Goal: Task Accomplishment & Management: Complete application form

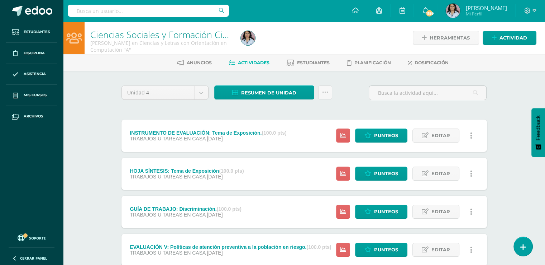
click at [500, 87] on div "Unidad 4 Unidad 1 Unidad 2 Unidad 3 Unidad 4 Resumen de unidad Descargar como H…" at bounding box center [304, 268] width 394 height 394
click at [388, 172] on span "Punteos" at bounding box center [386, 173] width 24 height 13
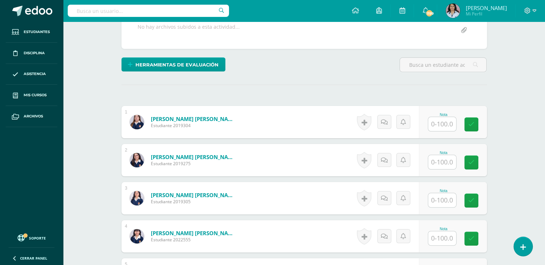
scroll to position [143, 0]
click at [443, 122] on input "text" at bounding box center [446, 124] width 29 height 14
type input "90"
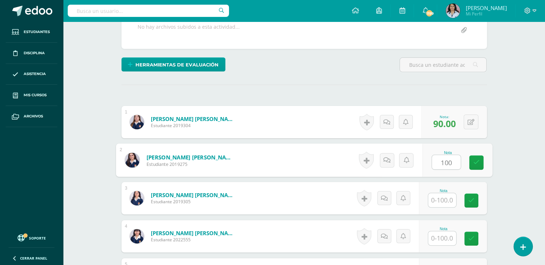
scroll to position [144, 0]
type input "100"
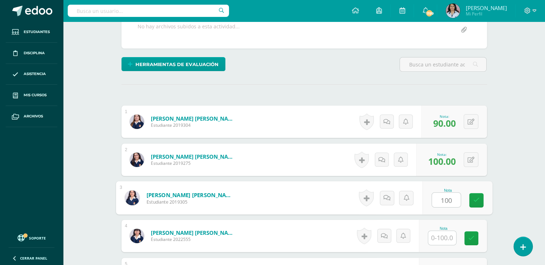
scroll to position [144, 0]
type input "100"
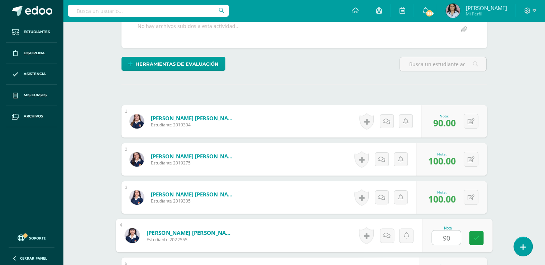
type input "90"
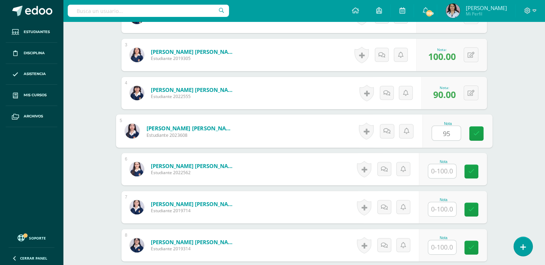
type input "95"
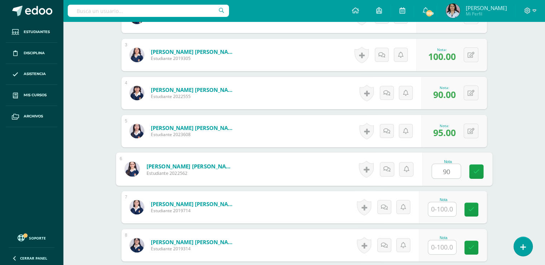
type input "90"
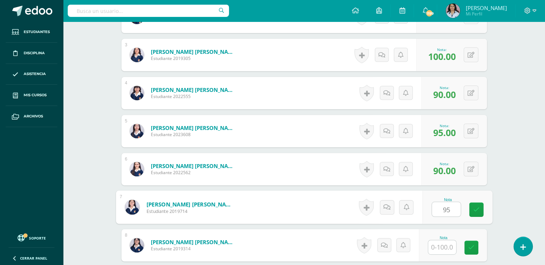
type input "95"
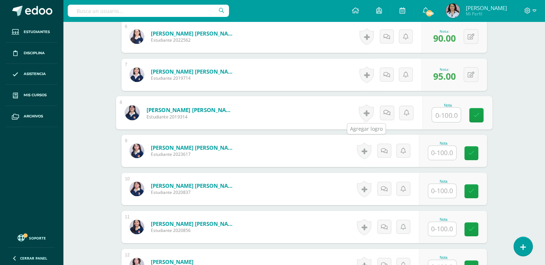
scroll to position [430, 0]
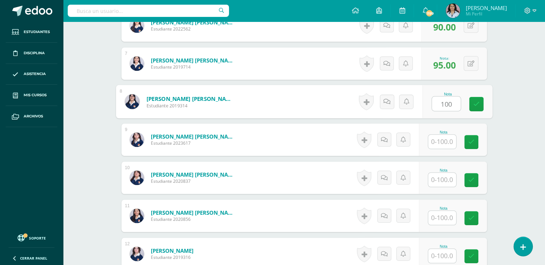
type input "100"
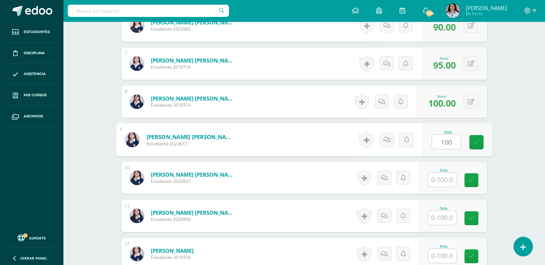
type input "100"
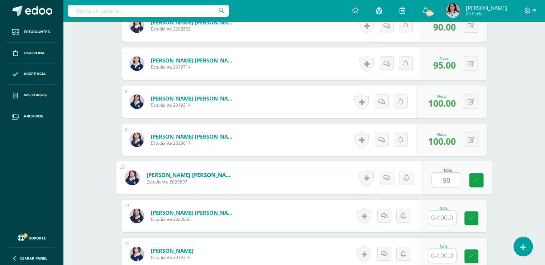
type input "90"
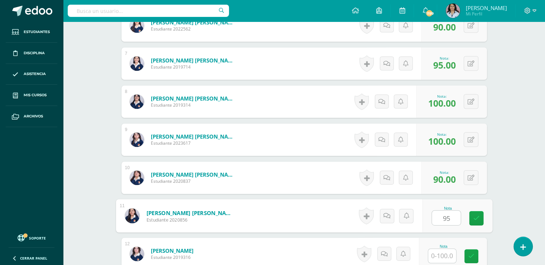
type input "95"
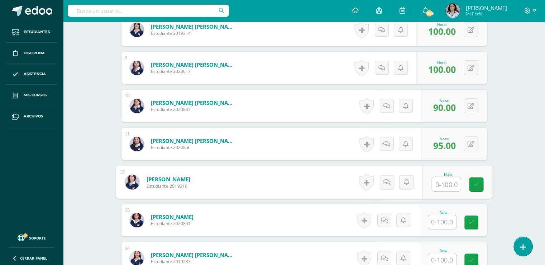
scroll to position [537, 0]
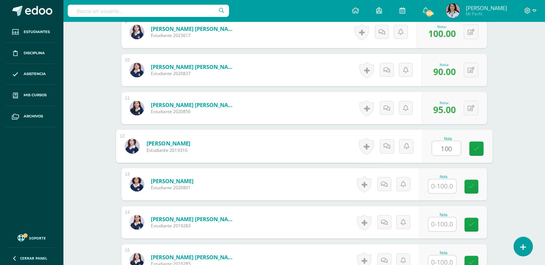
type input "100"
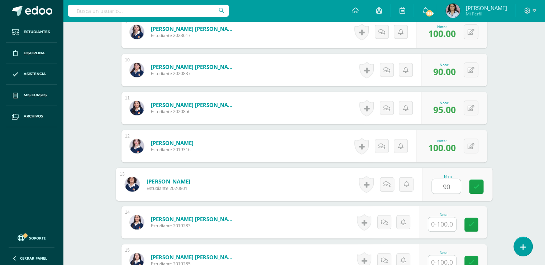
type input "90"
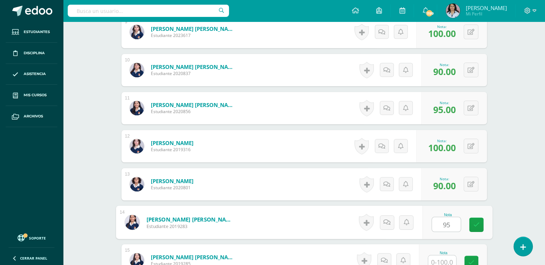
type input "95"
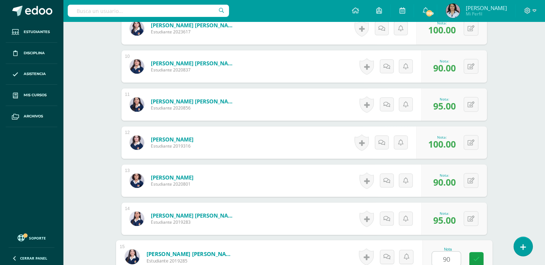
type input "90"
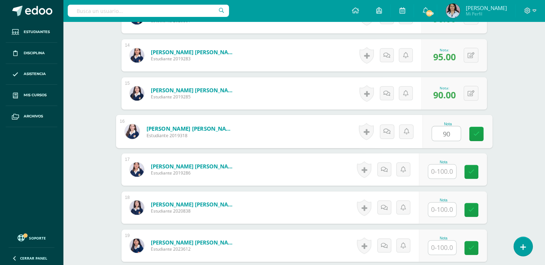
type input "90"
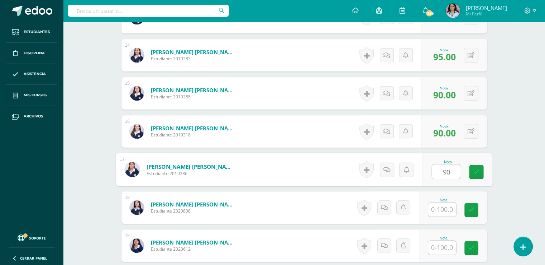
type input "90"
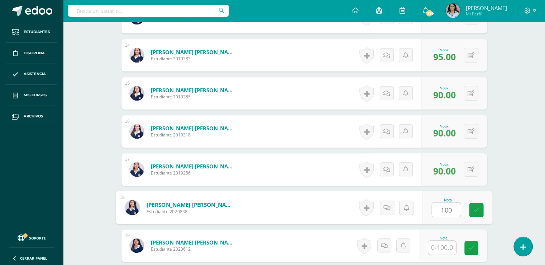
type input "100"
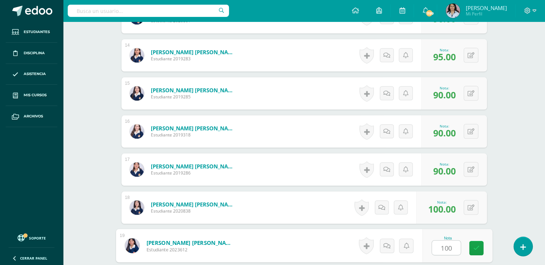
type input "100"
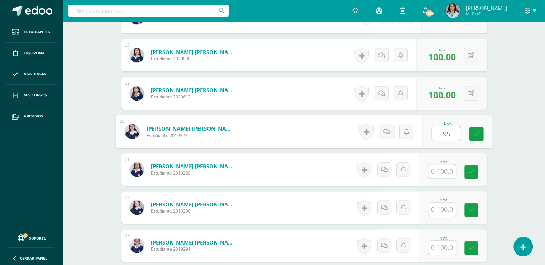
type input "95"
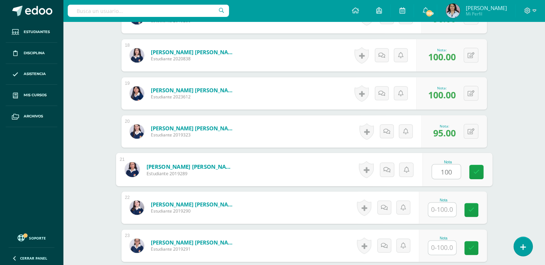
type input "100"
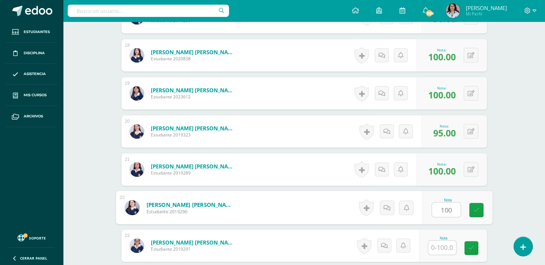
type input "100"
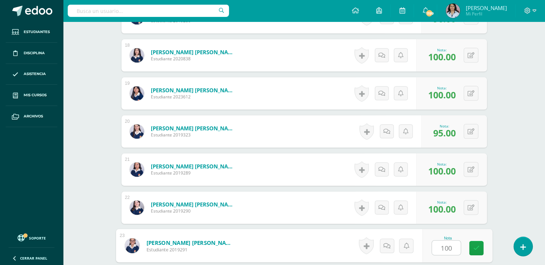
type input "100"
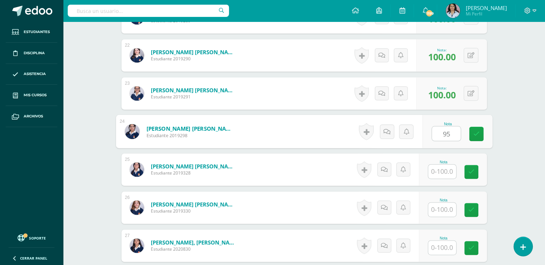
type input "95"
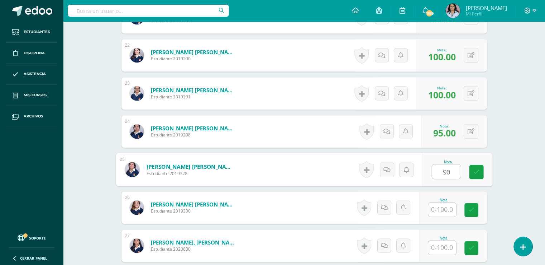
type input "90"
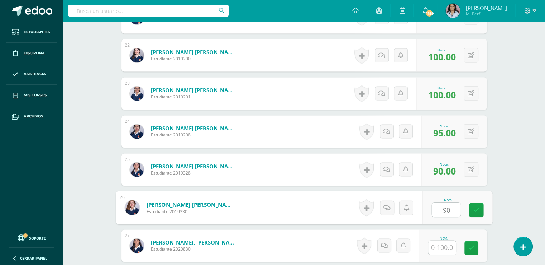
type input "90"
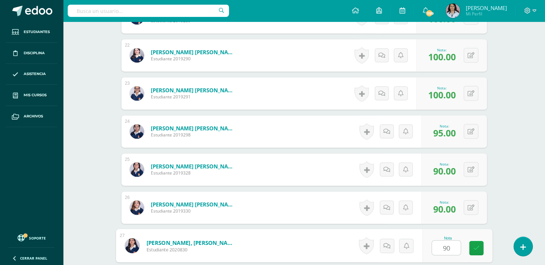
type input "90"
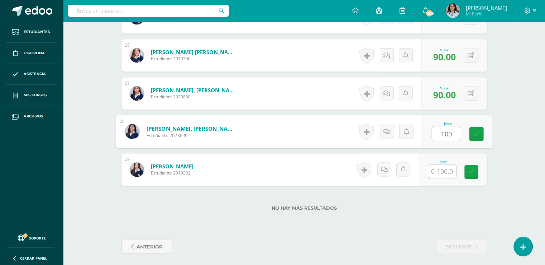
type input "100"
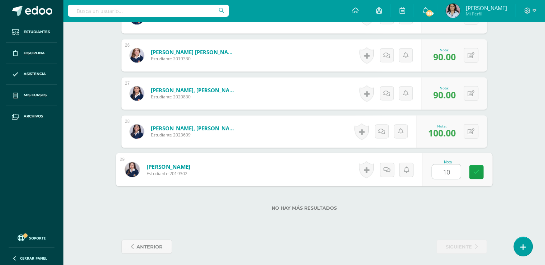
type input "100"
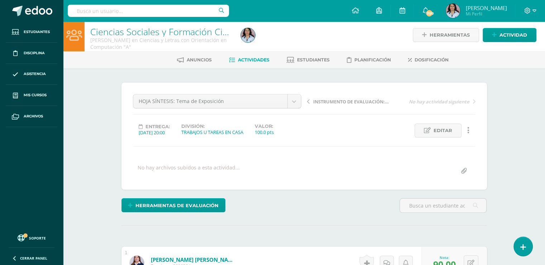
scroll to position [0, 0]
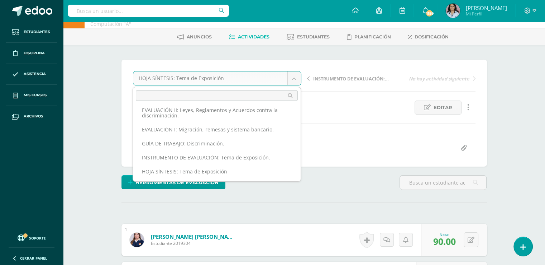
scroll to position [36, 0]
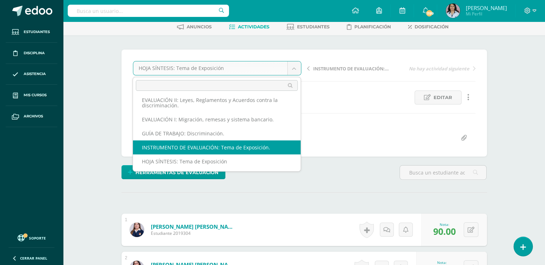
select select "/dashboard/teacher/grade-activity/125833/"
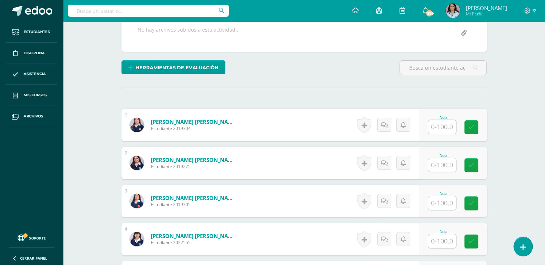
scroll to position [144, 0]
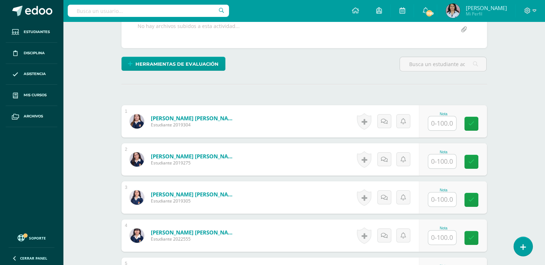
click at [441, 118] on input "text" at bounding box center [442, 123] width 28 height 14
type input "100"
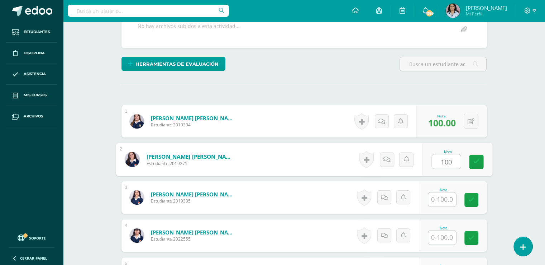
type input "100"
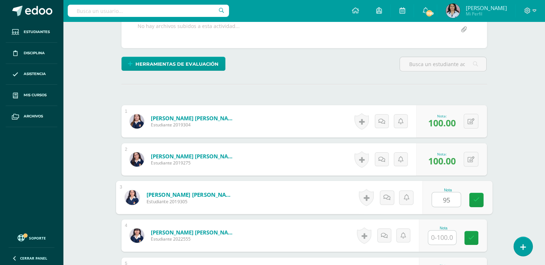
type input "95"
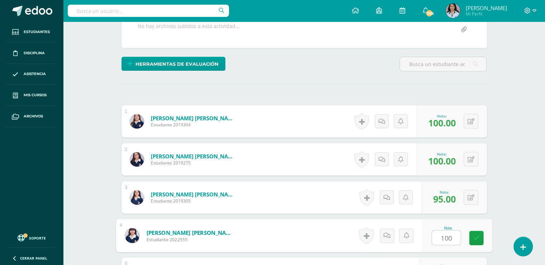
type input "100"
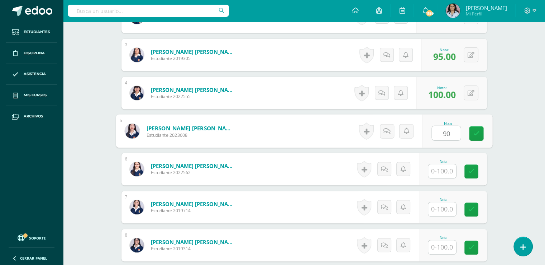
type input "90"
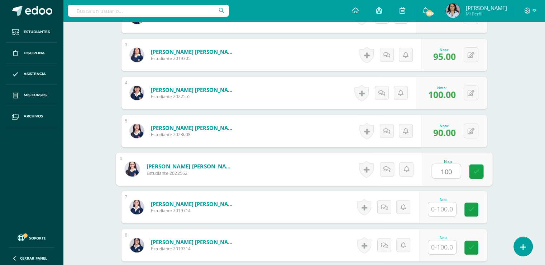
type input "100"
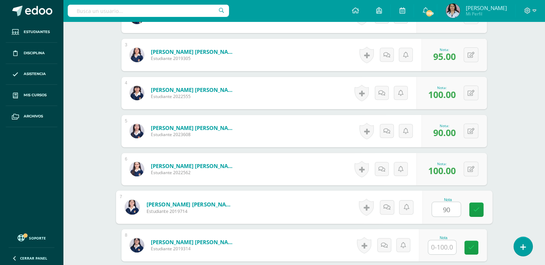
type input "90"
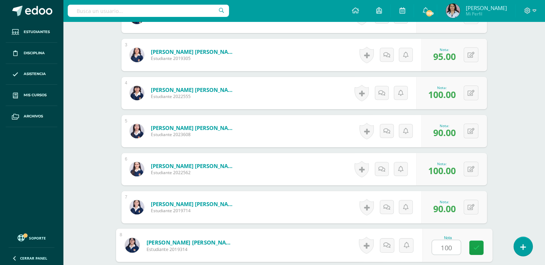
type input "100"
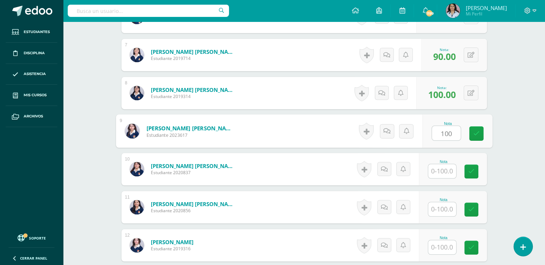
type input "100"
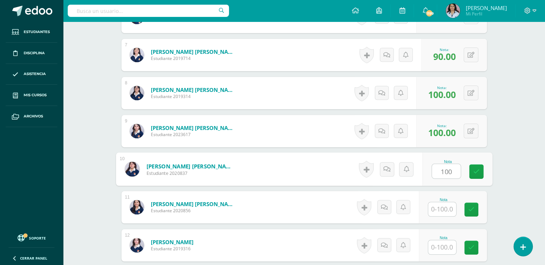
type input "100"
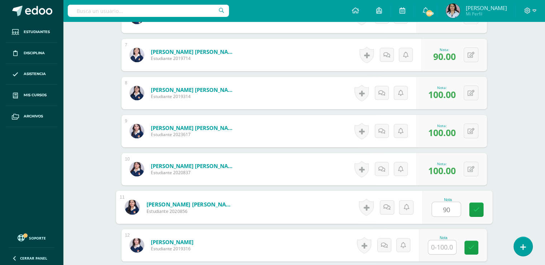
type input "90"
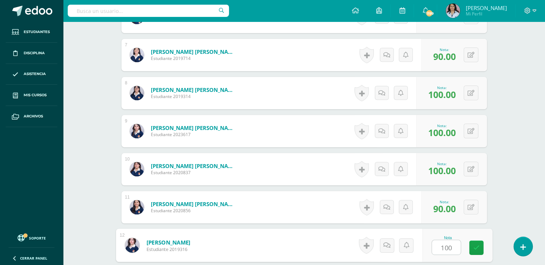
type input "100"
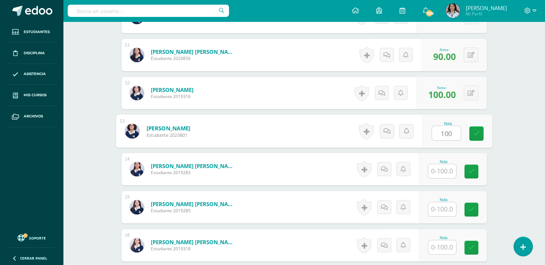
type input "100"
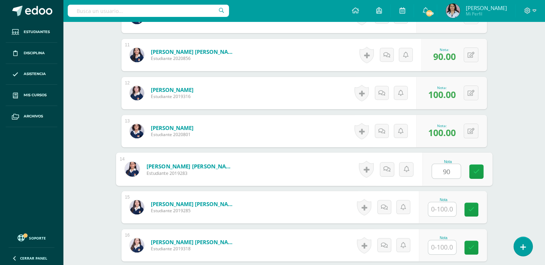
type input "90"
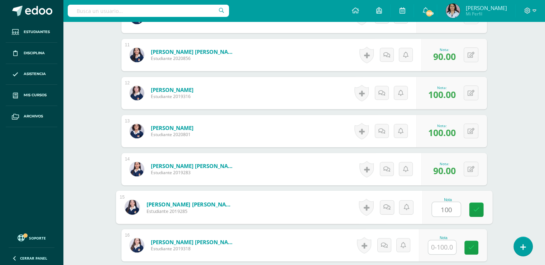
type input "100"
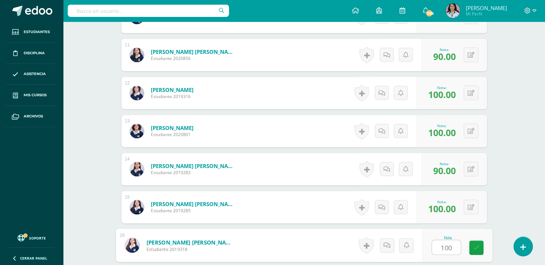
type input "100"
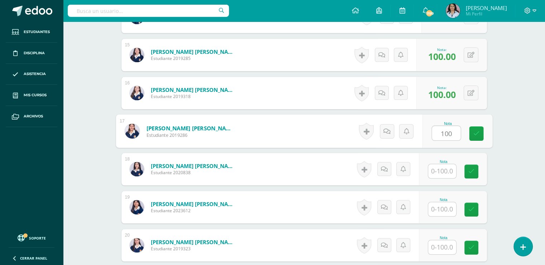
type input "100"
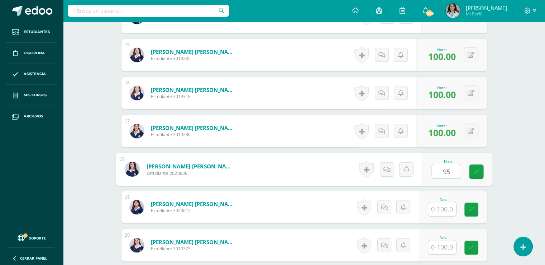
type input "95"
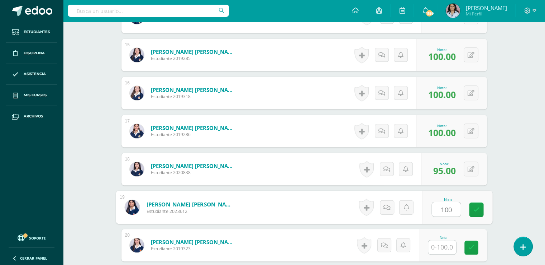
type input "100"
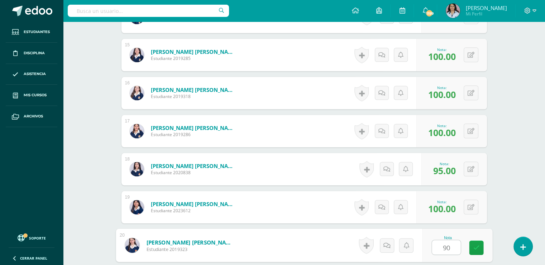
type input "90"
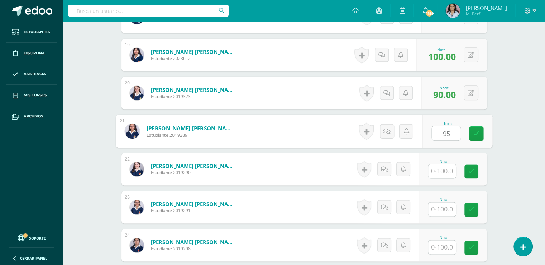
type input "95"
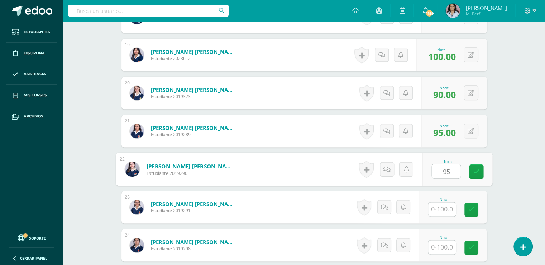
type input "95"
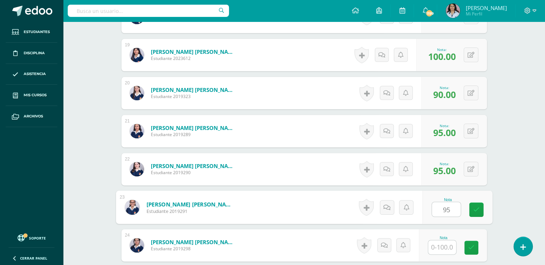
type input "95"
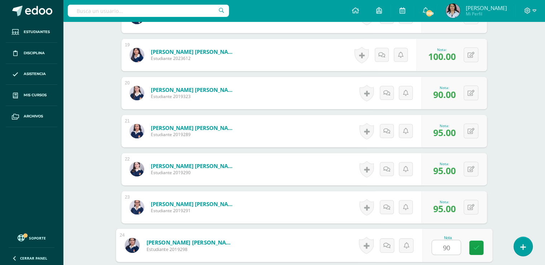
type input "90"
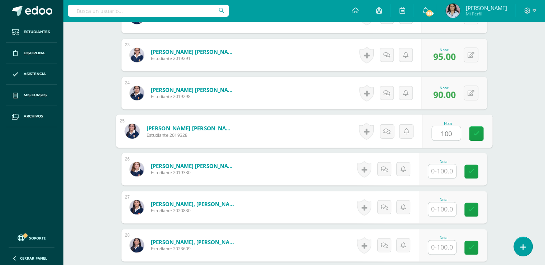
type input "100"
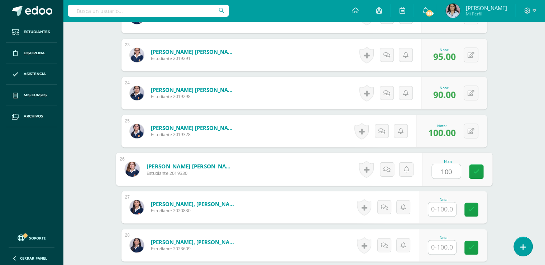
type input "100"
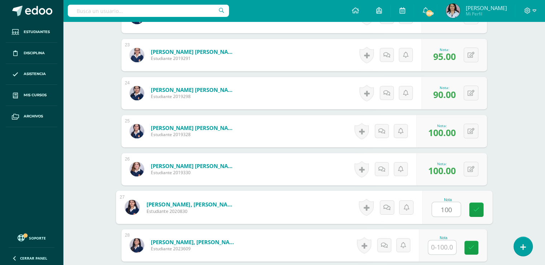
type input "100"
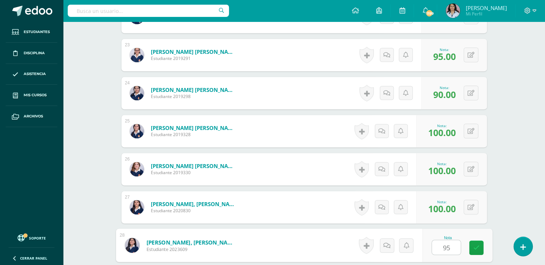
type input "95"
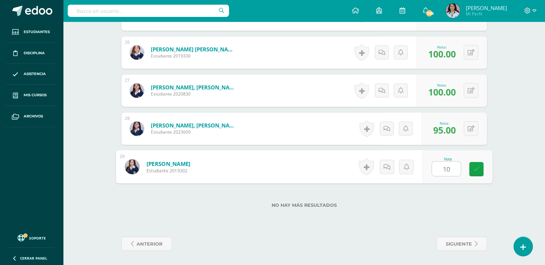
type input "100"
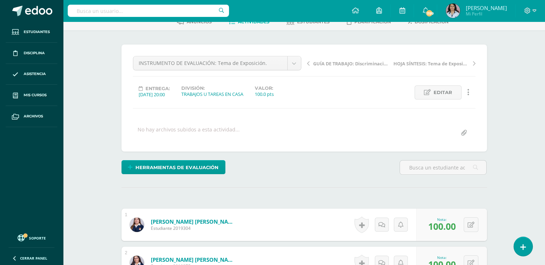
scroll to position [0, 0]
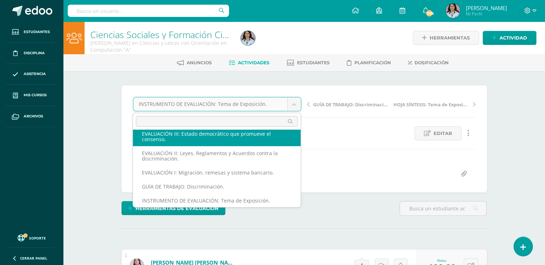
scroll to position [42, 0]
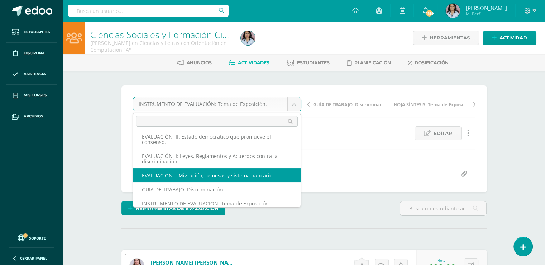
select select "/dashboard/teacher/grade-activity/125835/"
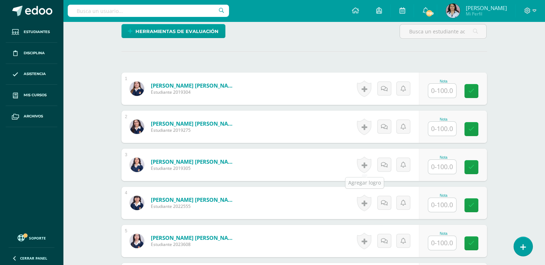
scroll to position [177, 0]
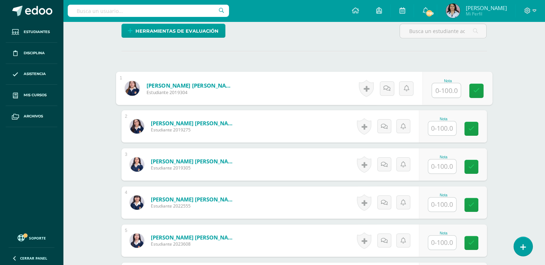
click at [445, 90] on input "text" at bounding box center [446, 90] width 29 height 14
type input "100"
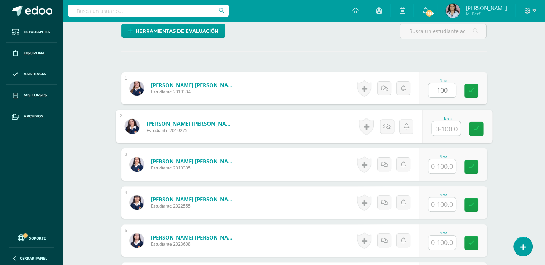
scroll to position [177, 0]
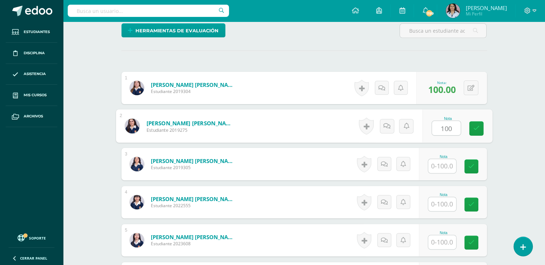
type input "100"
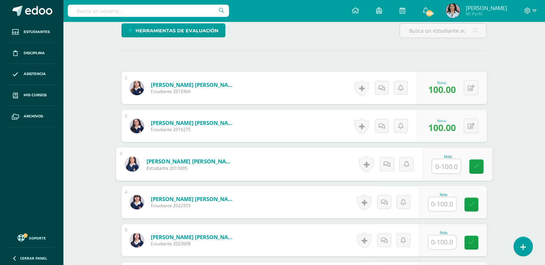
scroll to position [178, 0]
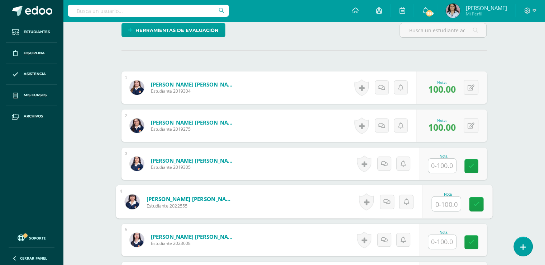
click at [444, 201] on input "text" at bounding box center [446, 203] width 29 height 14
type input "0"
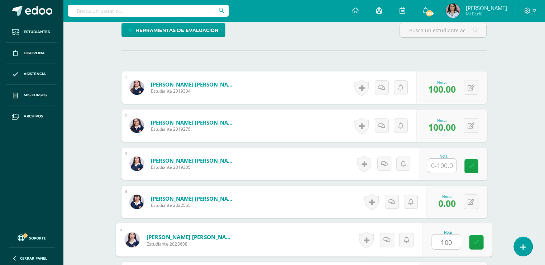
type input "100"
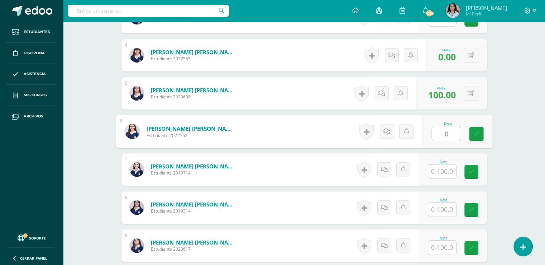
type input "0"
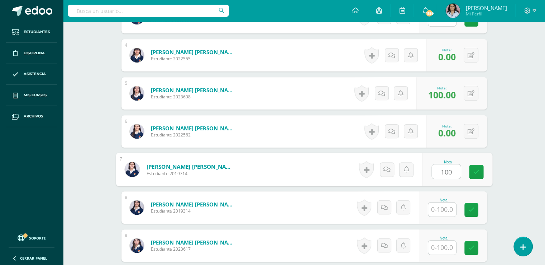
type input "100"
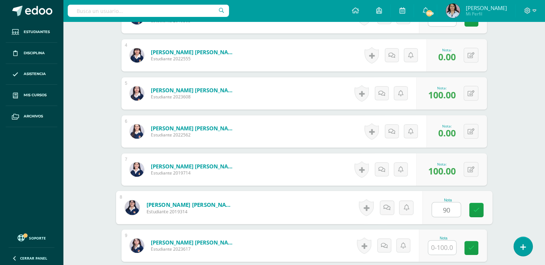
type input "90"
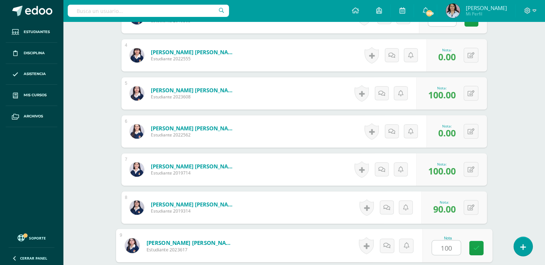
type input "100"
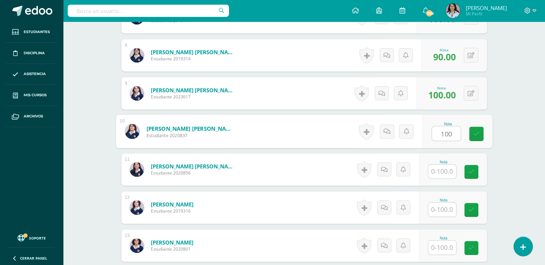
type input "100"
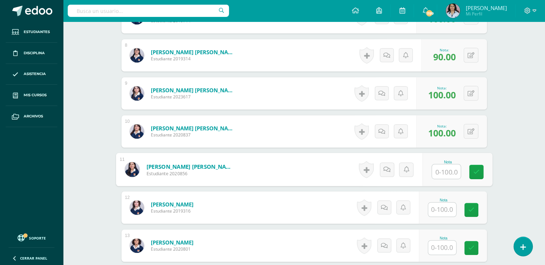
type input "0"
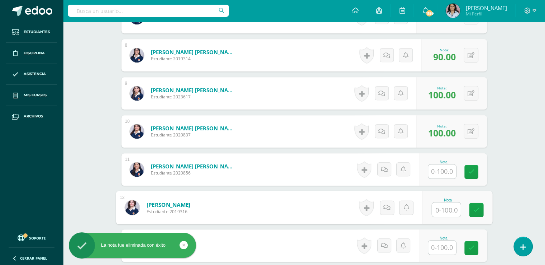
click at [441, 209] on input "text" at bounding box center [446, 209] width 29 height 14
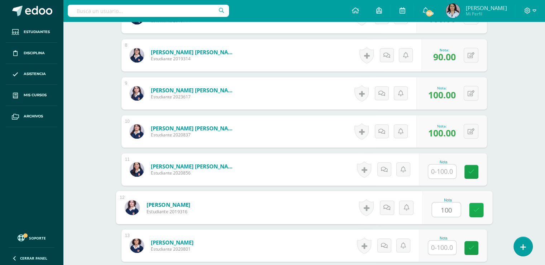
type input "100"
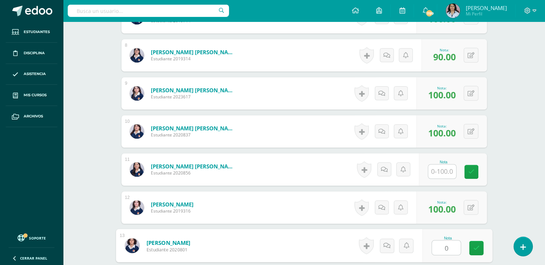
type input "0"
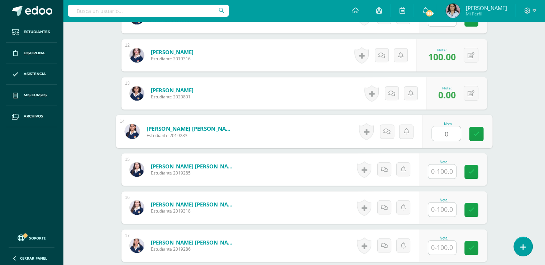
type input "0"
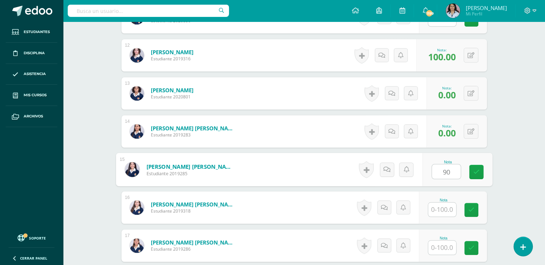
type input "90"
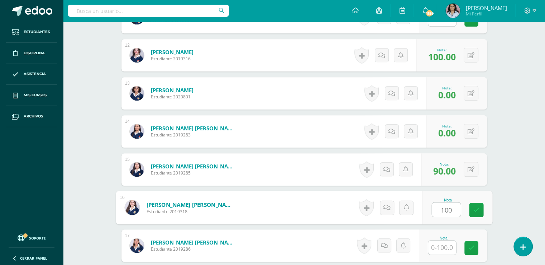
type input "100"
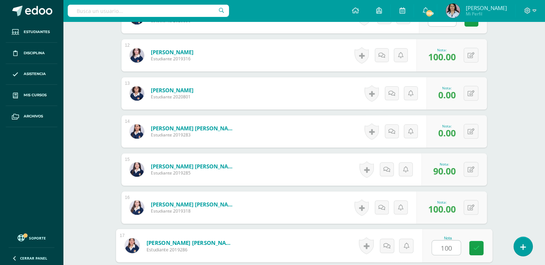
type input "100"
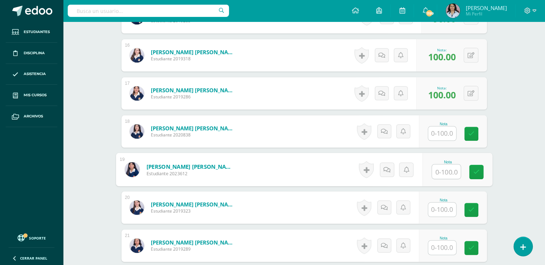
click at [447, 171] on input "text" at bounding box center [446, 171] width 29 height 14
type input "70"
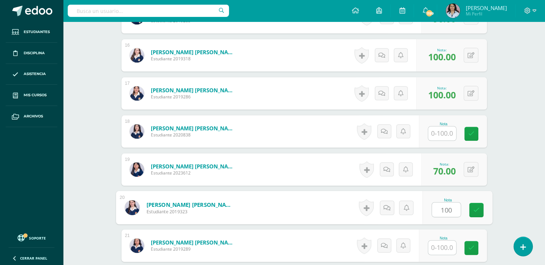
type input "100"
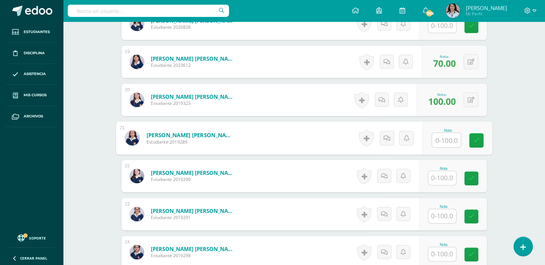
scroll to position [923, 0]
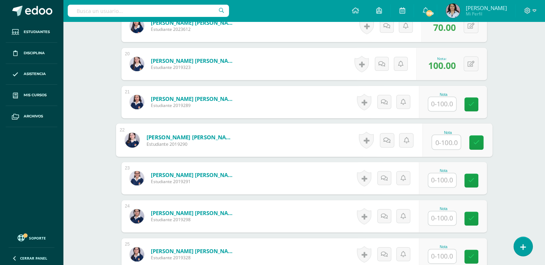
click at [445, 141] on input "text" at bounding box center [446, 142] width 29 height 14
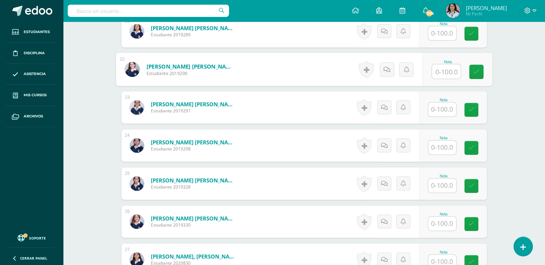
scroll to position [995, 0]
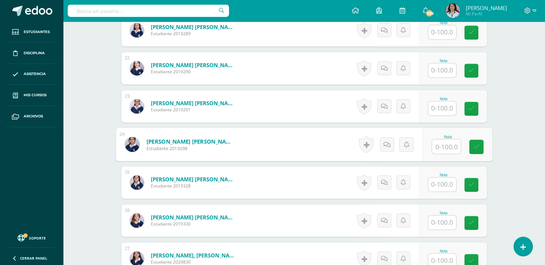
click at [446, 145] on input "text" at bounding box center [446, 146] width 29 height 14
type input "70"
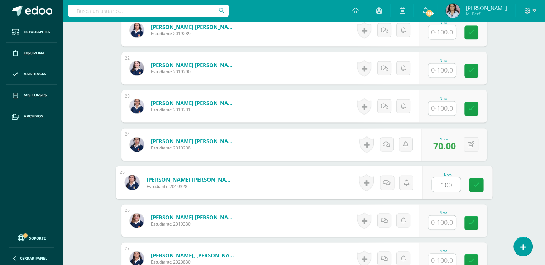
type input "100"
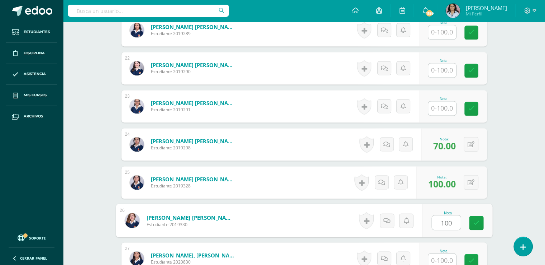
type input "100"
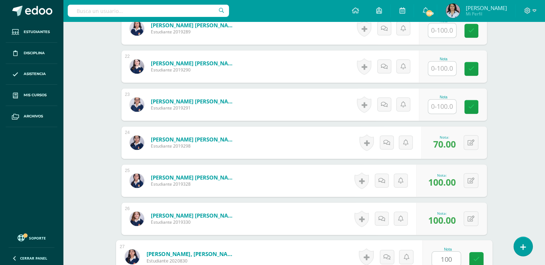
type input "100"
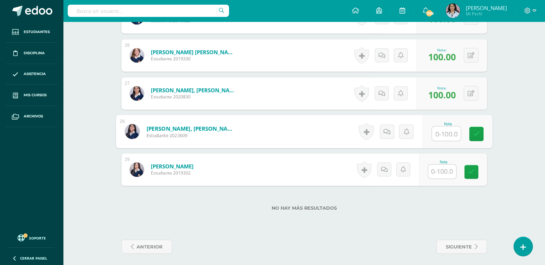
click at [442, 170] on input "text" at bounding box center [442, 171] width 28 height 14
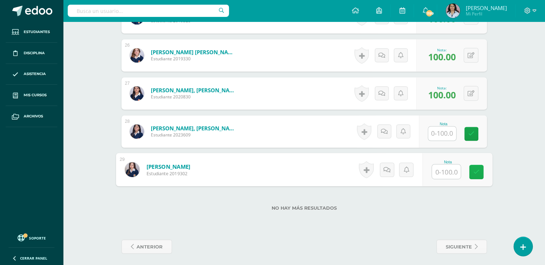
type input "0"
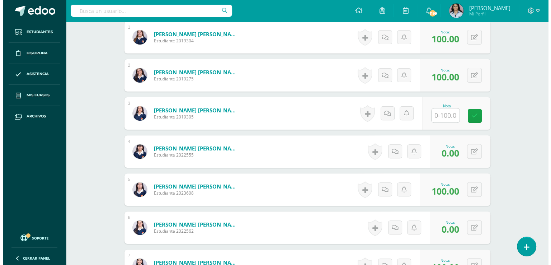
scroll to position [49, 0]
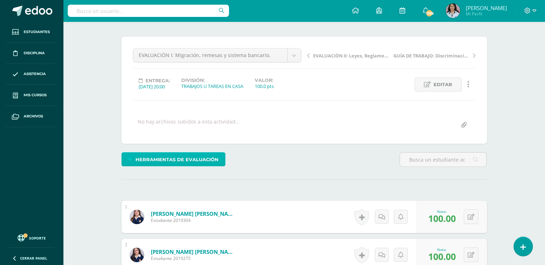
click at [181, 155] on span "Herramientas de evaluación" at bounding box center [177, 159] width 83 height 13
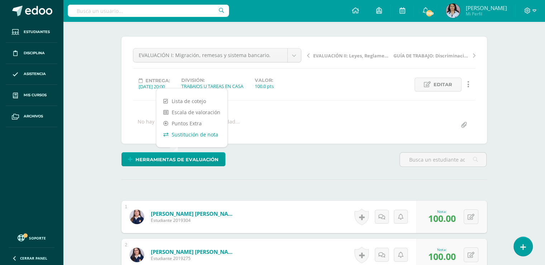
click at [198, 134] on link "Sustitución de nota" at bounding box center [191, 134] width 71 height 11
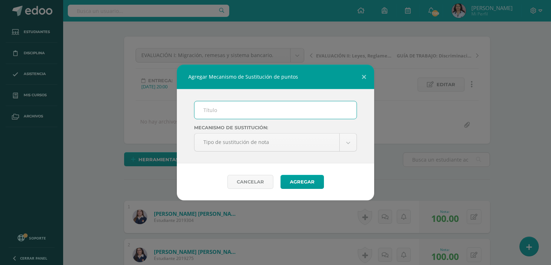
click at [205, 110] on input "text" at bounding box center [275, 110] width 162 height 18
type input "MA"
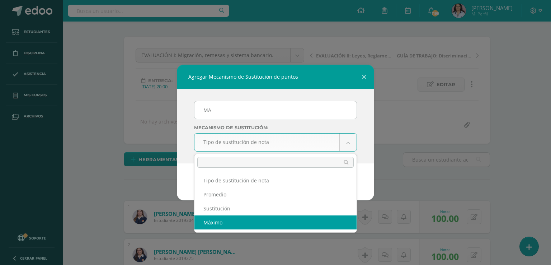
select select "maximum"
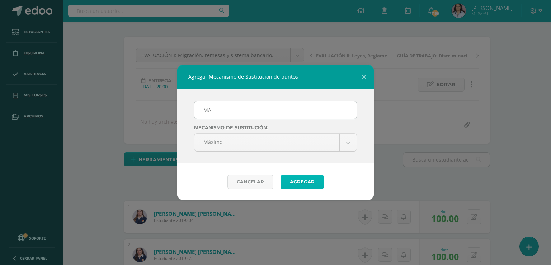
click at [299, 180] on button "Agregar" at bounding box center [301, 182] width 43 height 14
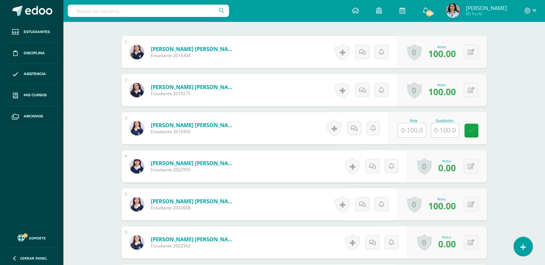
scroll to position [242, 0]
click at [470, 166] on button at bounding box center [476, 165] width 15 height 15
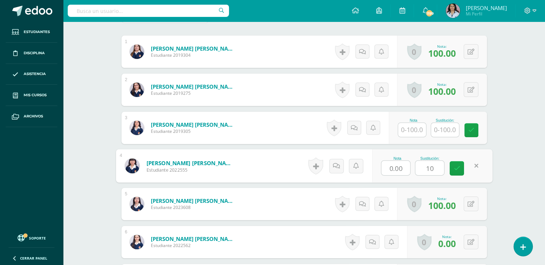
type input "100"
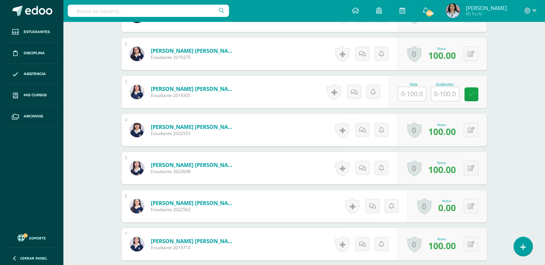
scroll to position [314, 0]
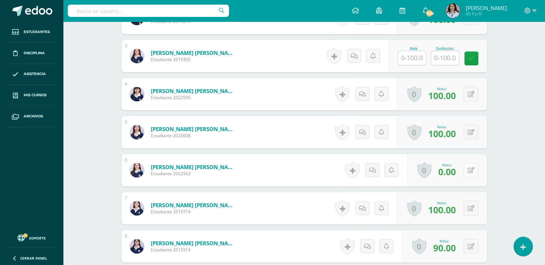
click at [471, 168] on button at bounding box center [471, 169] width 15 height 15
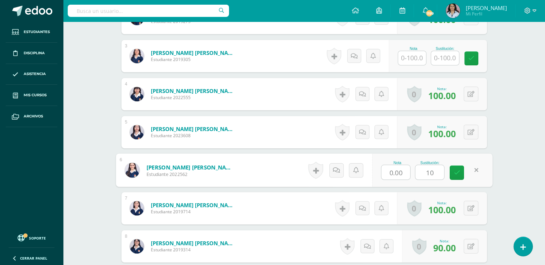
type input "100"
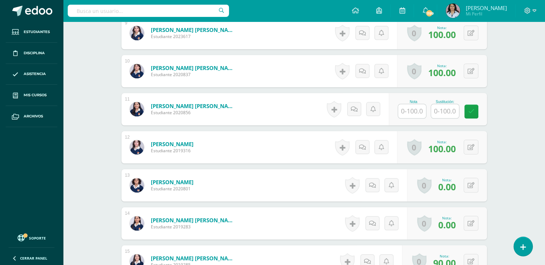
scroll to position [601, 0]
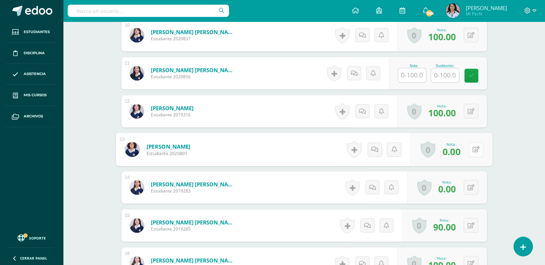
click at [472, 148] on icon at bounding box center [475, 149] width 7 height 6
type input "90"
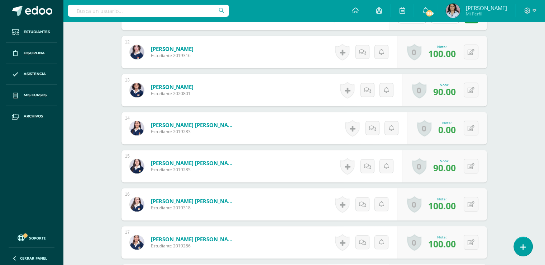
scroll to position [673, 0]
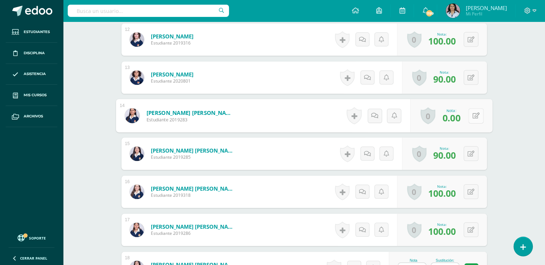
click at [470, 116] on button at bounding box center [476, 115] width 15 height 15
type input "100"
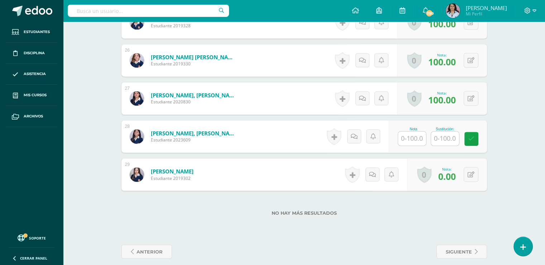
scroll to position [1192, 0]
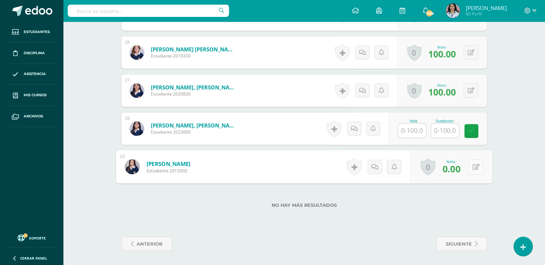
click at [473, 164] on icon at bounding box center [475, 166] width 7 height 6
type input "5"
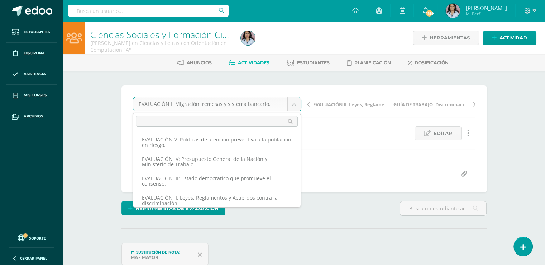
scroll to position [17, 0]
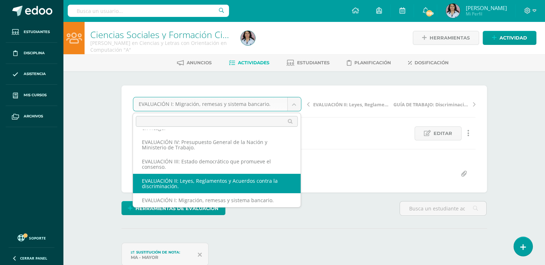
select select "/dashboard/teacher/grade-activity/125836/"
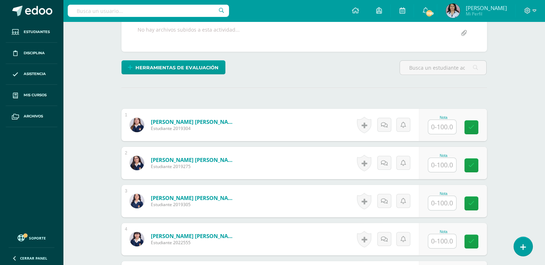
scroll to position [143, 0]
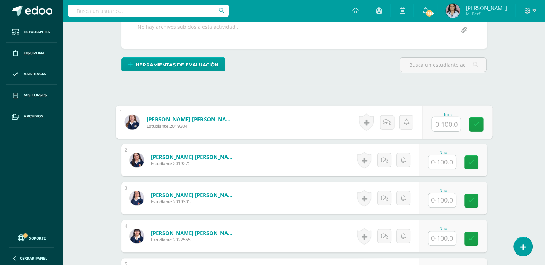
click at [442, 120] on input "text" at bounding box center [446, 124] width 29 height 14
type input "0"
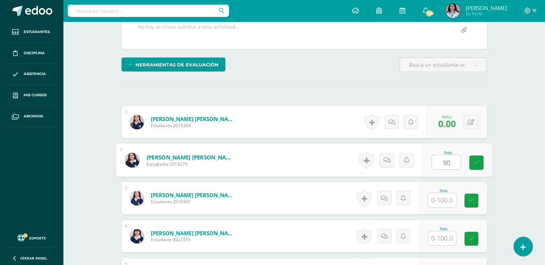
type input "90"
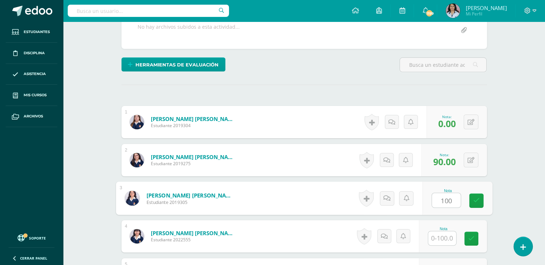
type input "100"
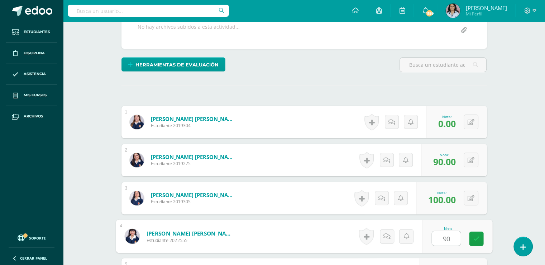
type input "90"
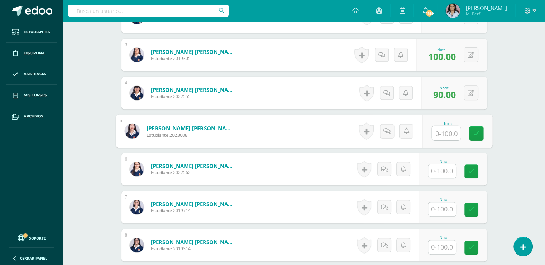
scroll to position [322, 0]
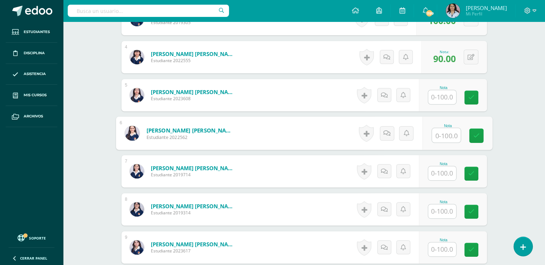
click at [440, 135] on input "text" at bounding box center [446, 135] width 29 height 14
type input "100"
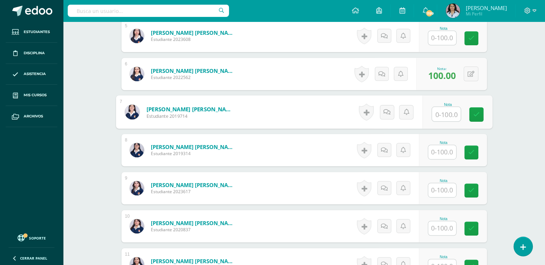
scroll to position [394, 0]
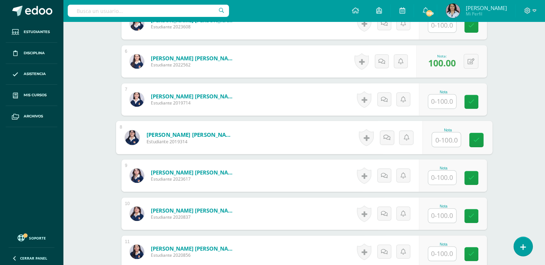
click at [446, 136] on input "text" at bounding box center [446, 139] width 29 height 14
type input "90"
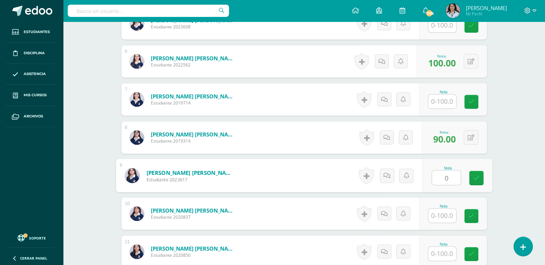
type input "0"
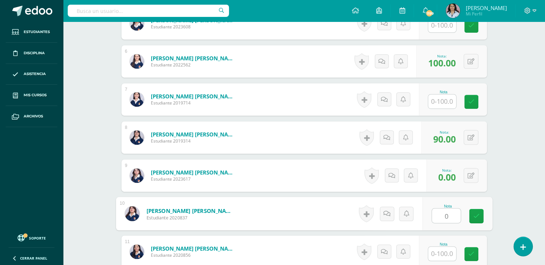
type input "0"
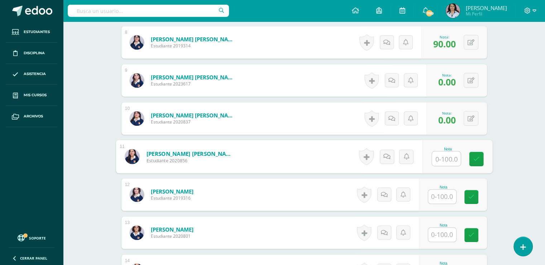
scroll to position [502, 0]
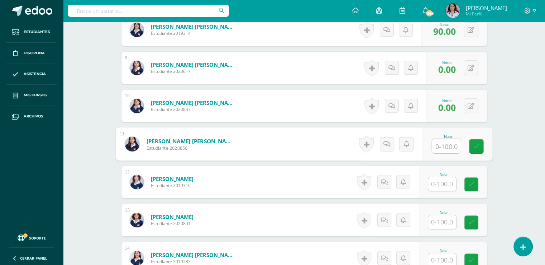
click at [446, 184] on input "text" at bounding box center [442, 184] width 28 height 14
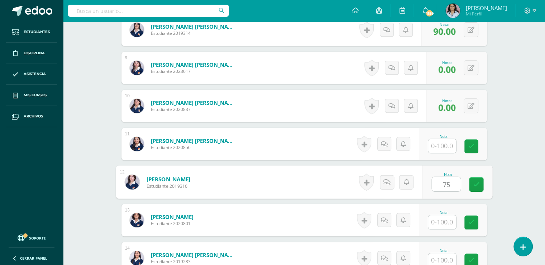
type input "75"
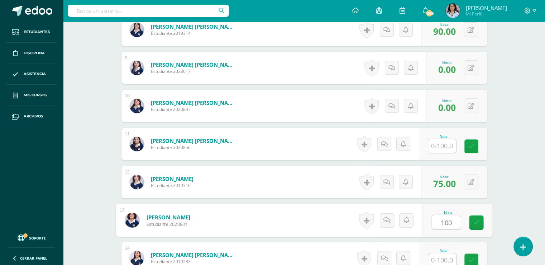
type input "100"
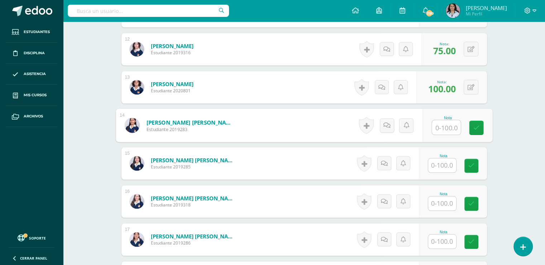
scroll to position [647, 0]
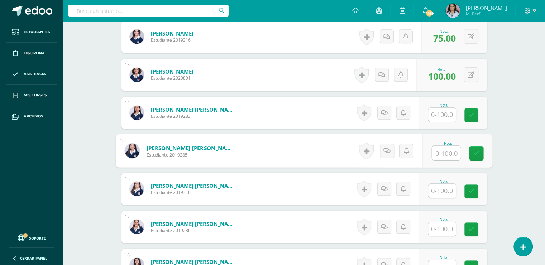
click at [449, 154] on input "text" at bounding box center [446, 153] width 29 height 14
type input "0"
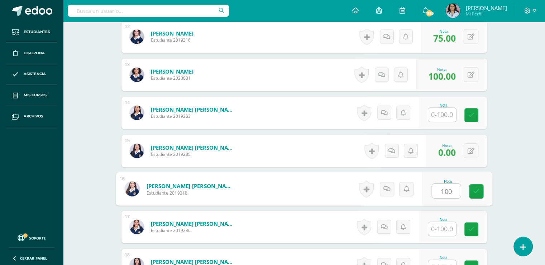
type input "100"
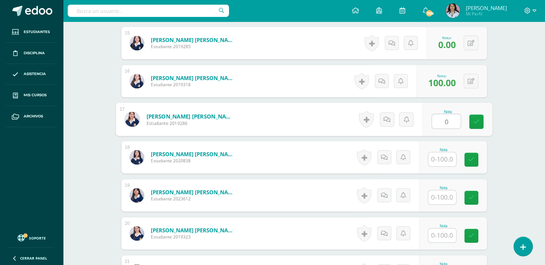
scroll to position [790, 0]
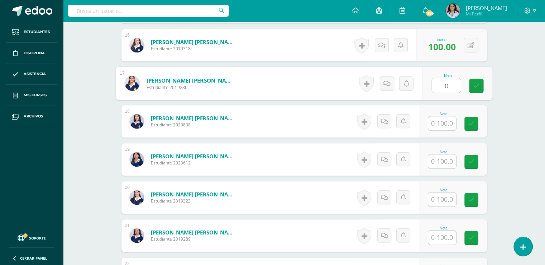
type input "0"
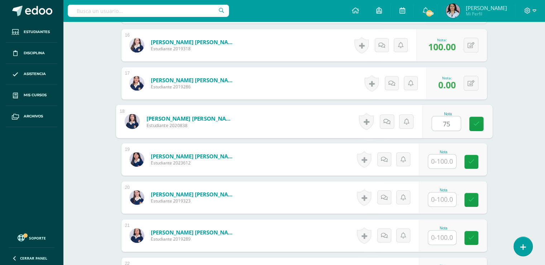
type input "75"
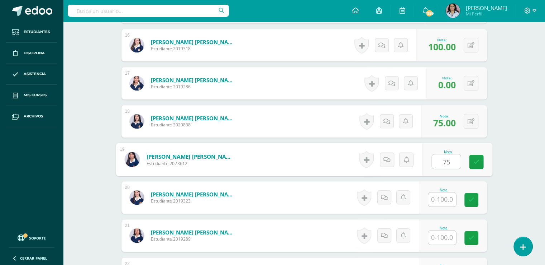
type input "75"
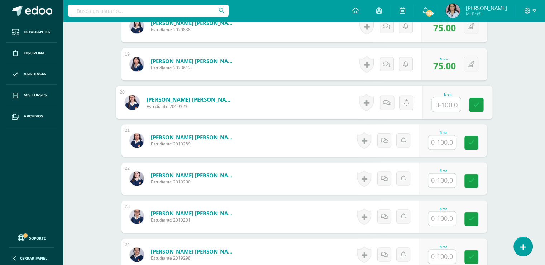
scroll to position [898, 0]
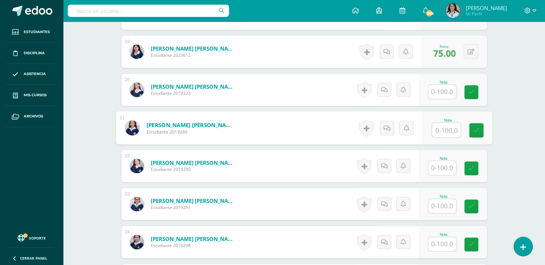
click at [446, 127] on input "text" at bounding box center [446, 130] width 29 height 14
type input "75"
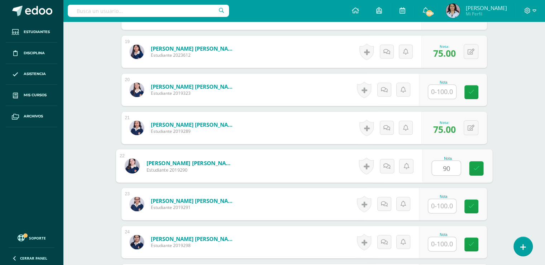
type input "90"
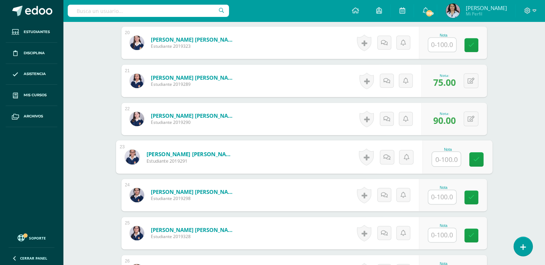
scroll to position [969, 0]
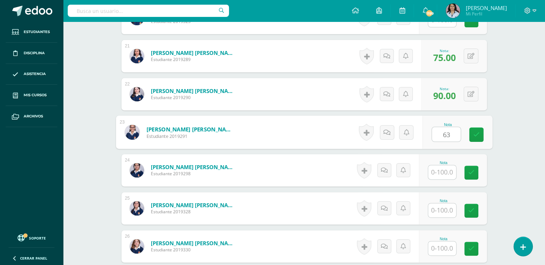
type input "63"
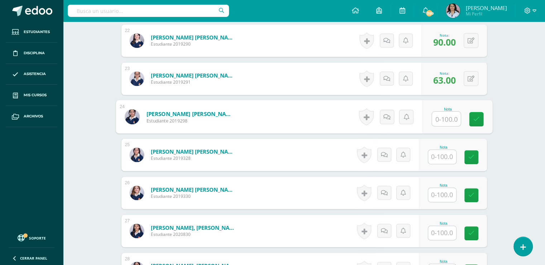
scroll to position [1041, 0]
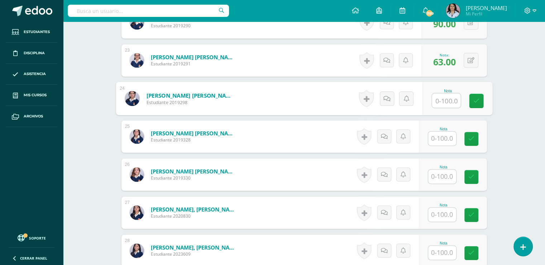
click at [447, 137] on input "text" at bounding box center [442, 138] width 28 height 14
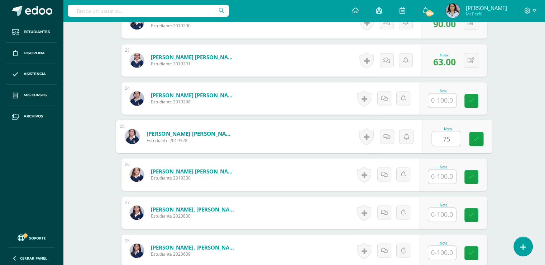
type input "75"
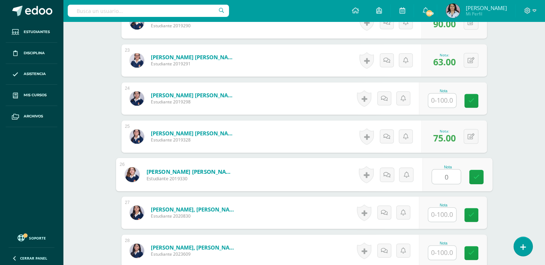
type input "0"
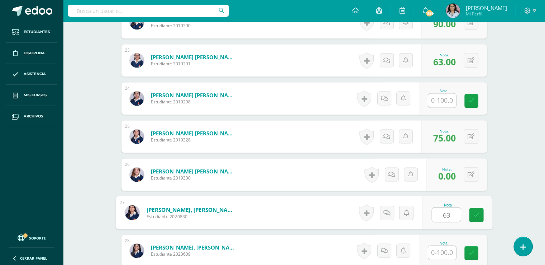
type input "63"
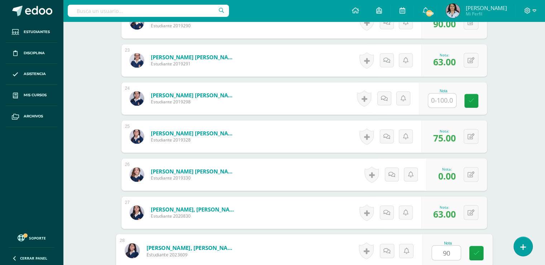
type input "90"
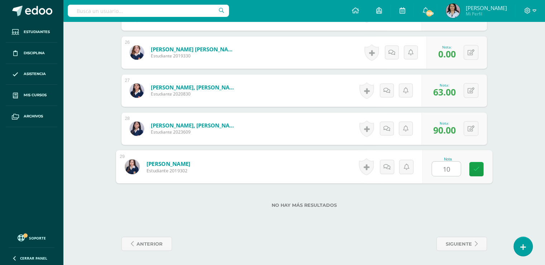
type input "100"
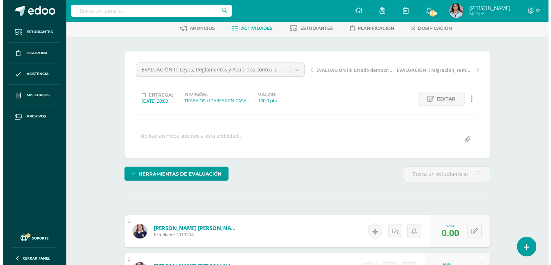
scroll to position [0, 0]
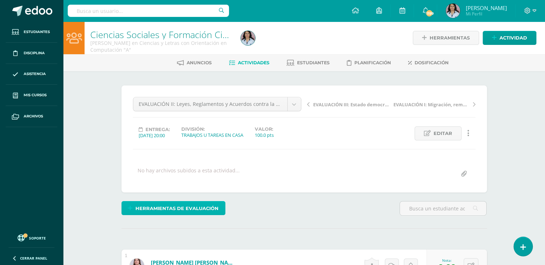
click at [181, 205] on span "Herramientas de evaluación" at bounding box center [177, 207] width 83 height 13
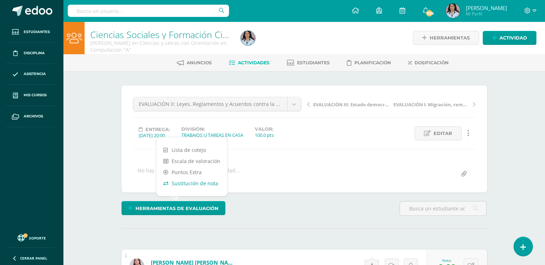
click at [188, 184] on link "Sustitución de nota" at bounding box center [191, 182] width 71 height 11
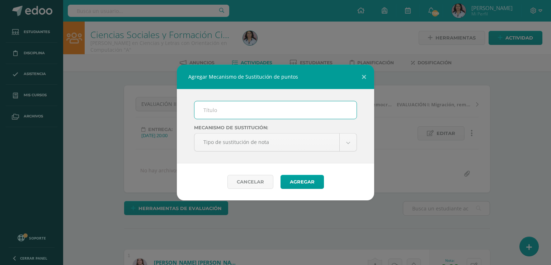
click at [205, 105] on input "text" at bounding box center [275, 110] width 162 height 18
type input "MA"
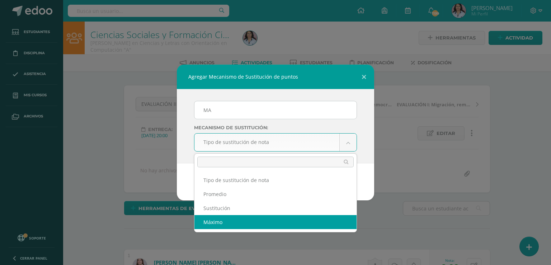
select select "maximum"
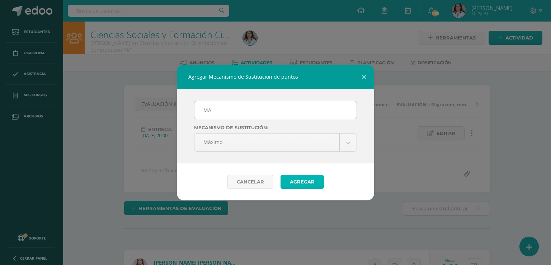
click at [297, 179] on button "Agregar" at bounding box center [301, 182] width 43 height 14
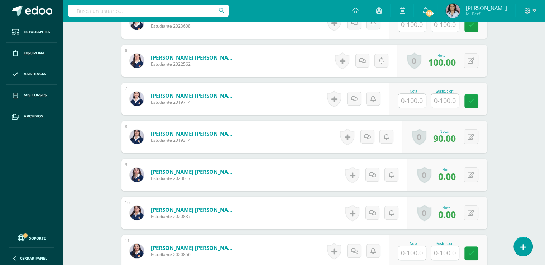
scroll to position [431, 0]
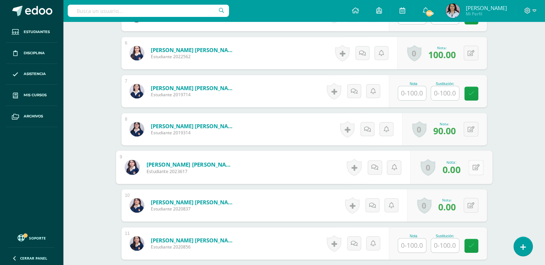
click at [473, 166] on icon at bounding box center [475, 167] width 7 height 6
type input "100"
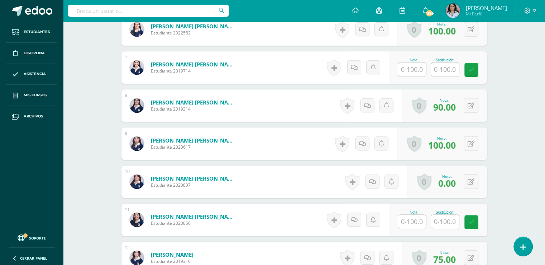
scroll to position [467, 0]
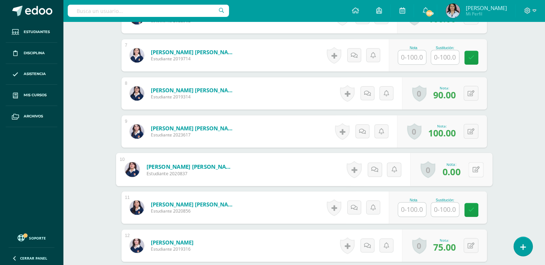
click at [473, 169] on icon at bounding box center [475, 169] width 7 height 6
type input "100"
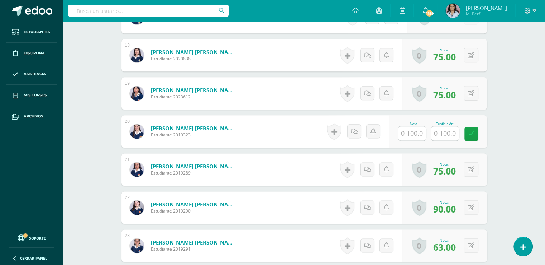
scroll to position [897, 0]
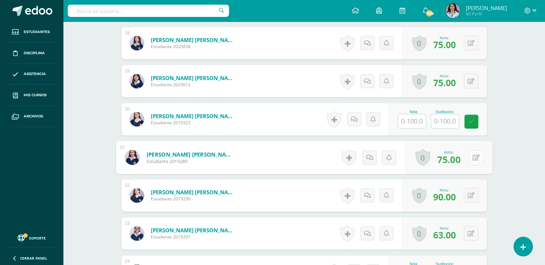
click at [472, 155] on button at bounding box center [476, 156] width 15 height 15
type input "80"
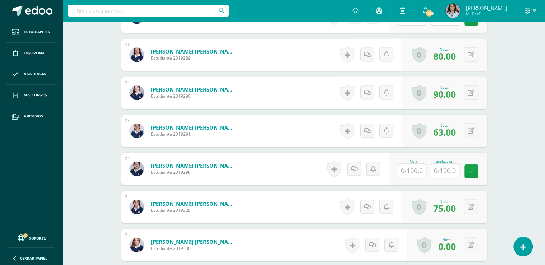
scroll to position [1005, 0]
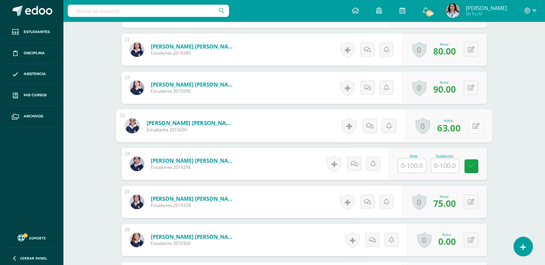
click at [470, 124] on button at bounding box center [476, 125] width 15 height 15
type input "68"
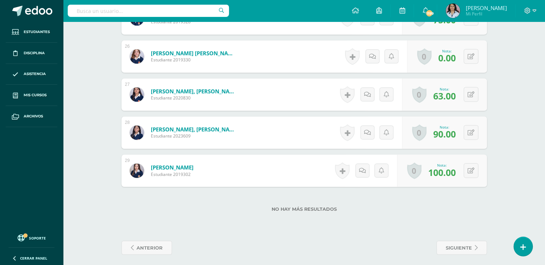
scroll to position [1192, 0]
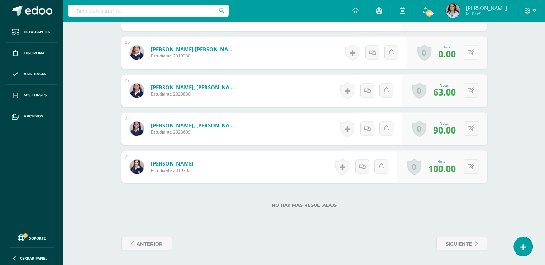
click at [472, 50] on icon at bounding box center [471, 52] width 7 height 6
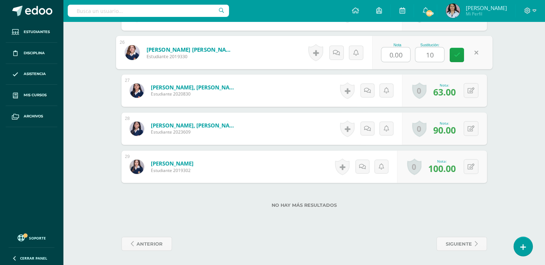
type input "100"
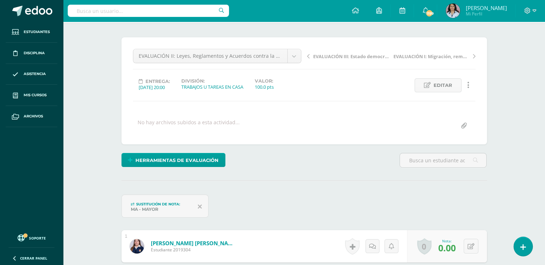
scroll to position [9, 0]
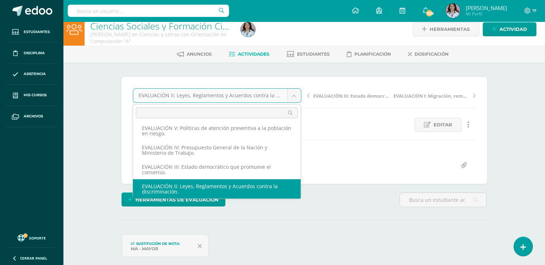
scroll to position [0, 0]
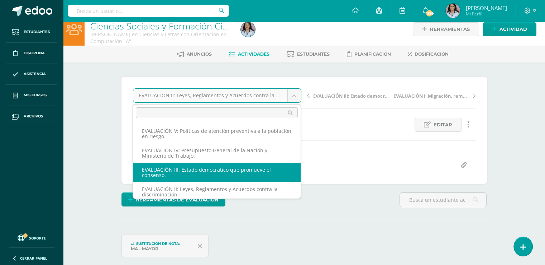
select select "/dashboard/teacher/grade-activity/125837/"
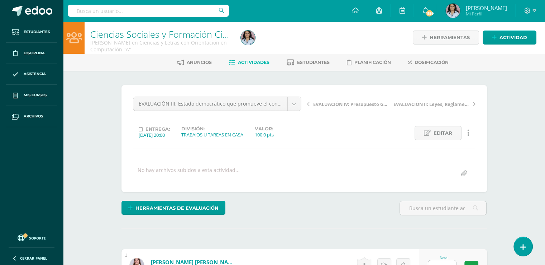
scroll to position [1, 0]
